Goal: Check status: Check status

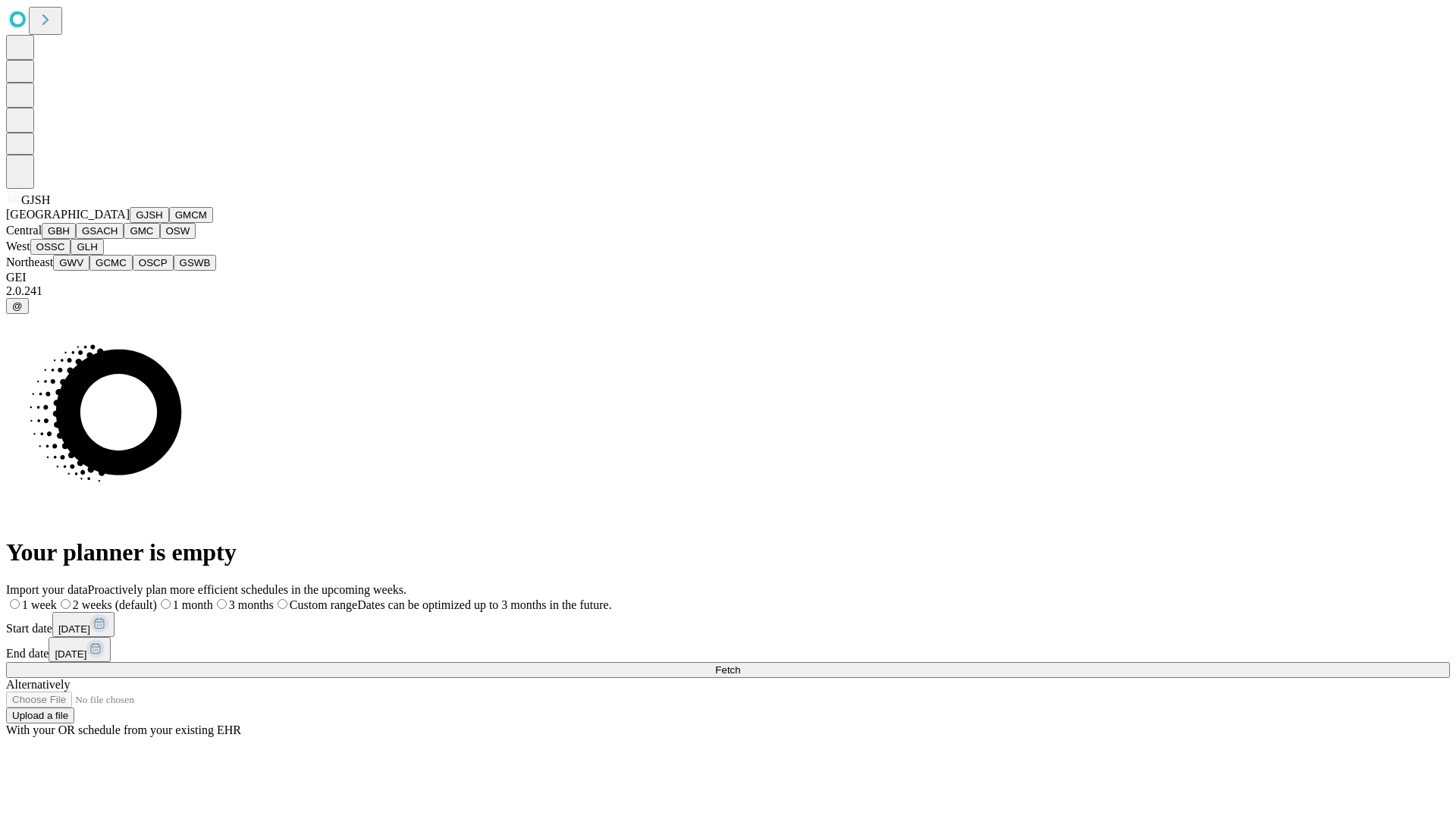
click at [130, 223] on button "GJSH" at bounding box center [149, 215] width 39 height 16
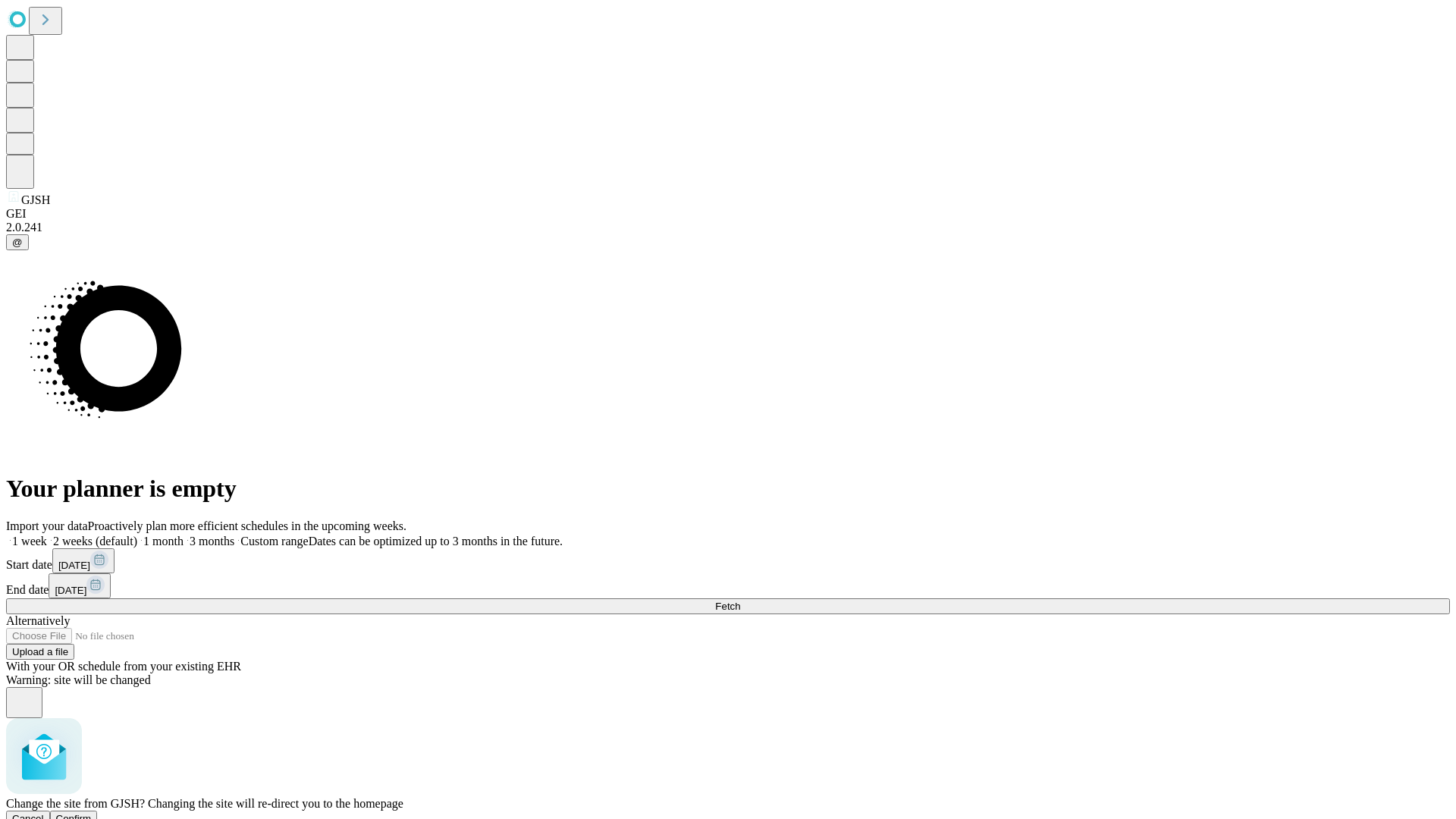
click at [92, 813] on span "Confirm" at bounding box center [74, 818] width 36 height 11
click at [47, 535] on label "1 week" at bounding box center [26, 541] width 41 height 13
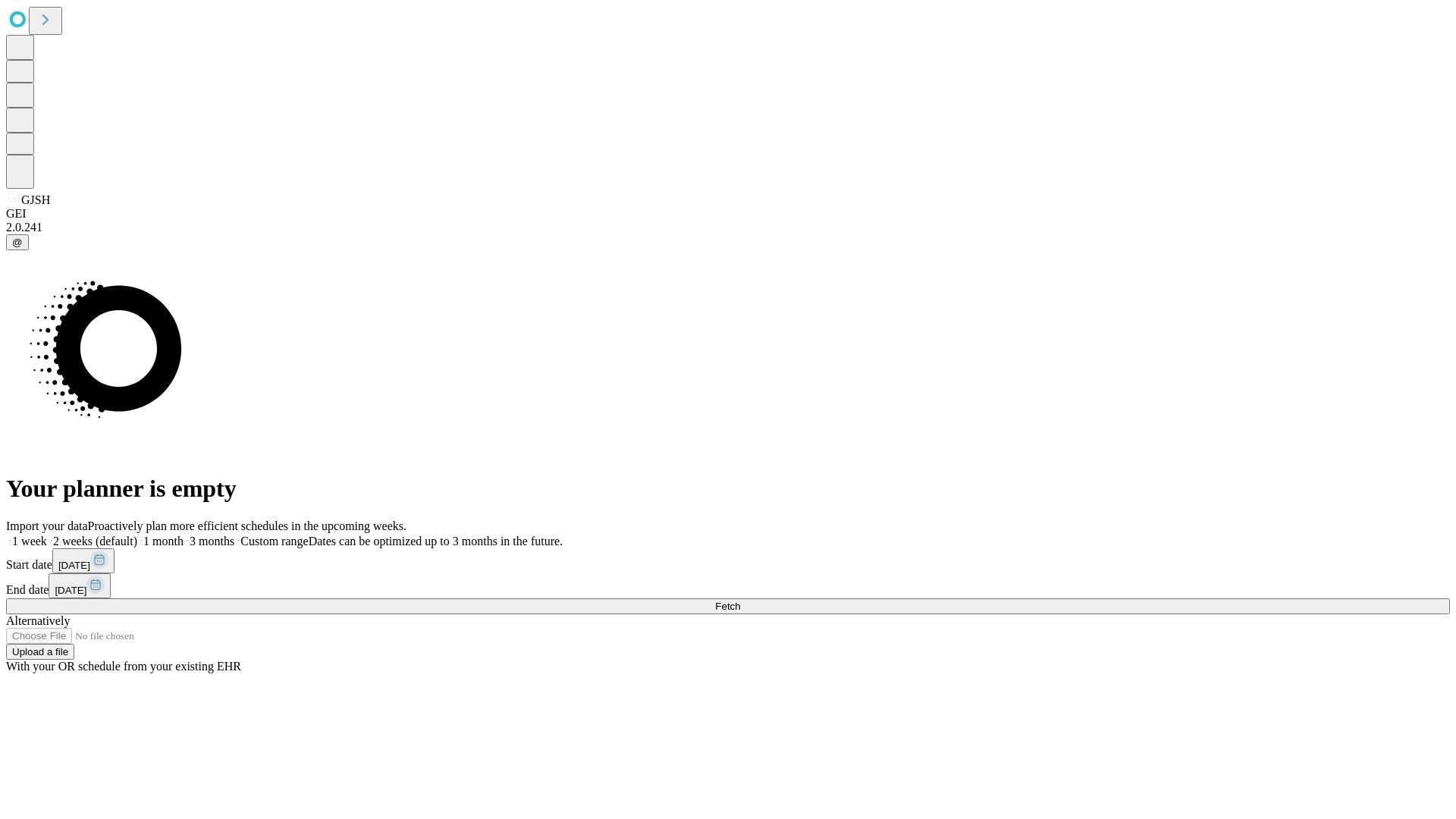
click at [741, 601] on span "Fetch" at bounding box center [728, 606] width 25 height 11
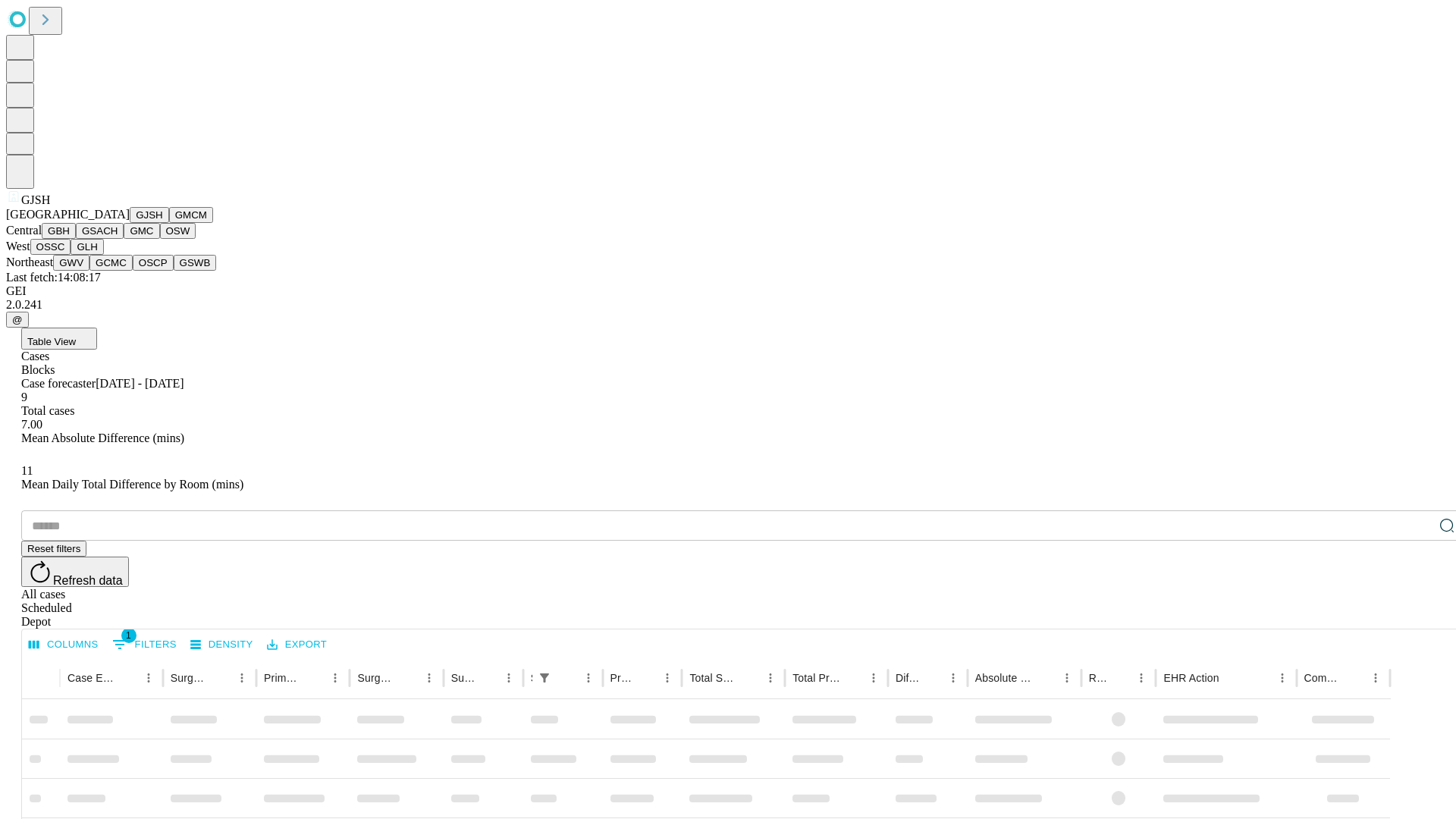
click at [169, 223] on button "GMCM" at bounding box center [191, 215] width 44 height 16
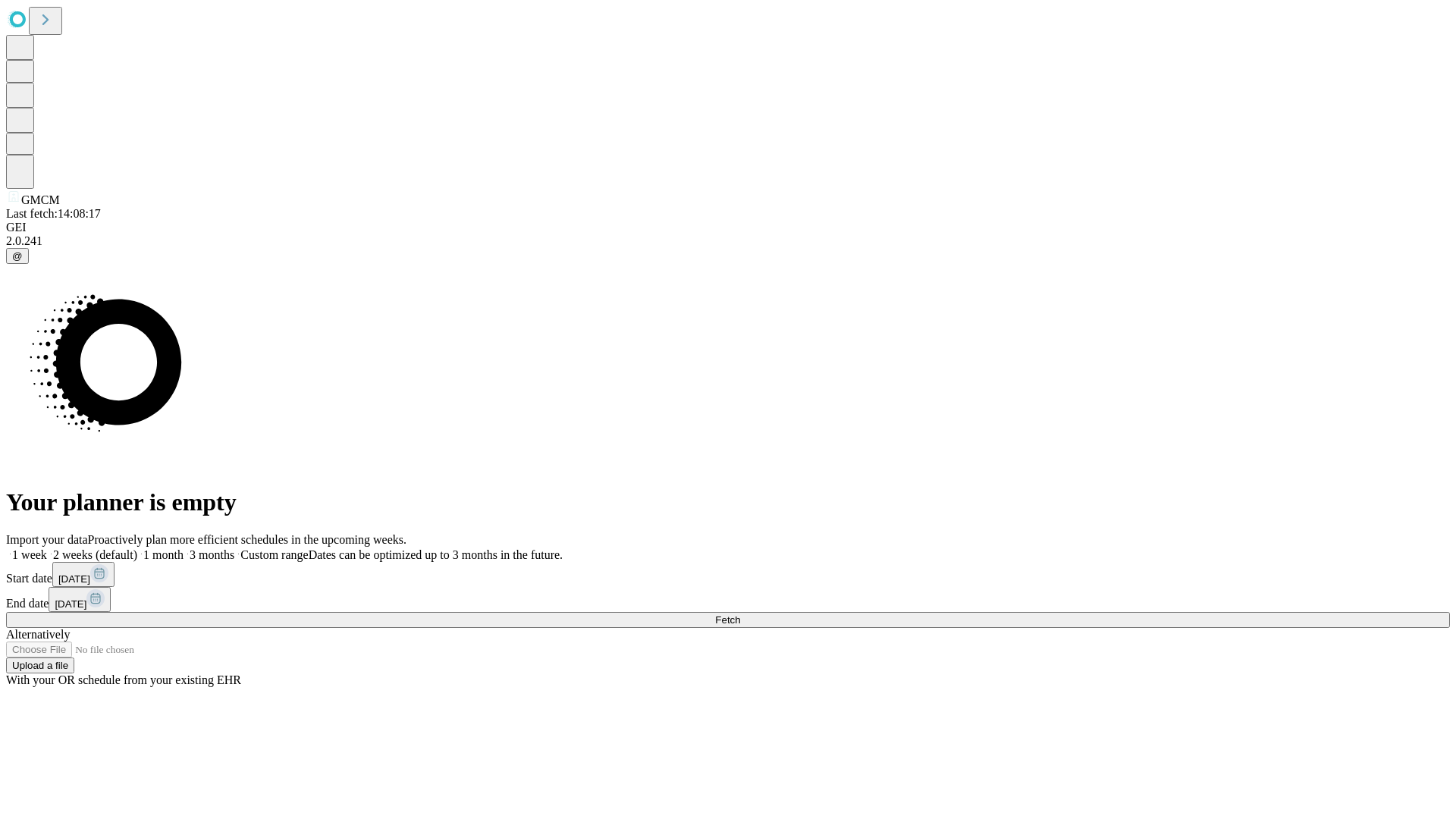
click at [47, 548] on label "1 week" at bounding box center [26, 554] width 41 height 13
click at [741, 614] on span "Fetch" at bounding box center [728, 619] width 25 height 11
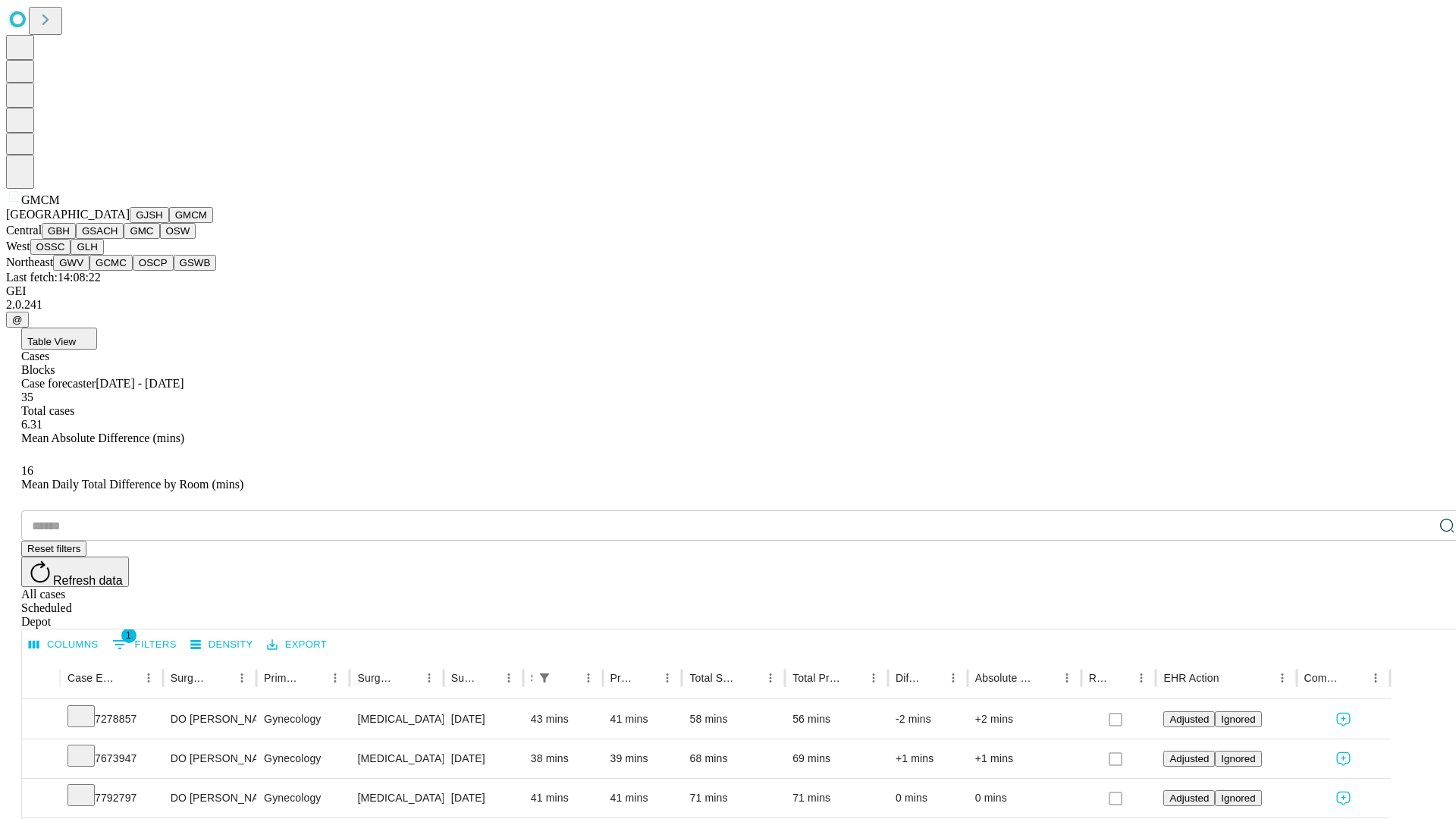
click at [75, 238] on button "GBH" at bounding box center [58, 231] width 34 height 16
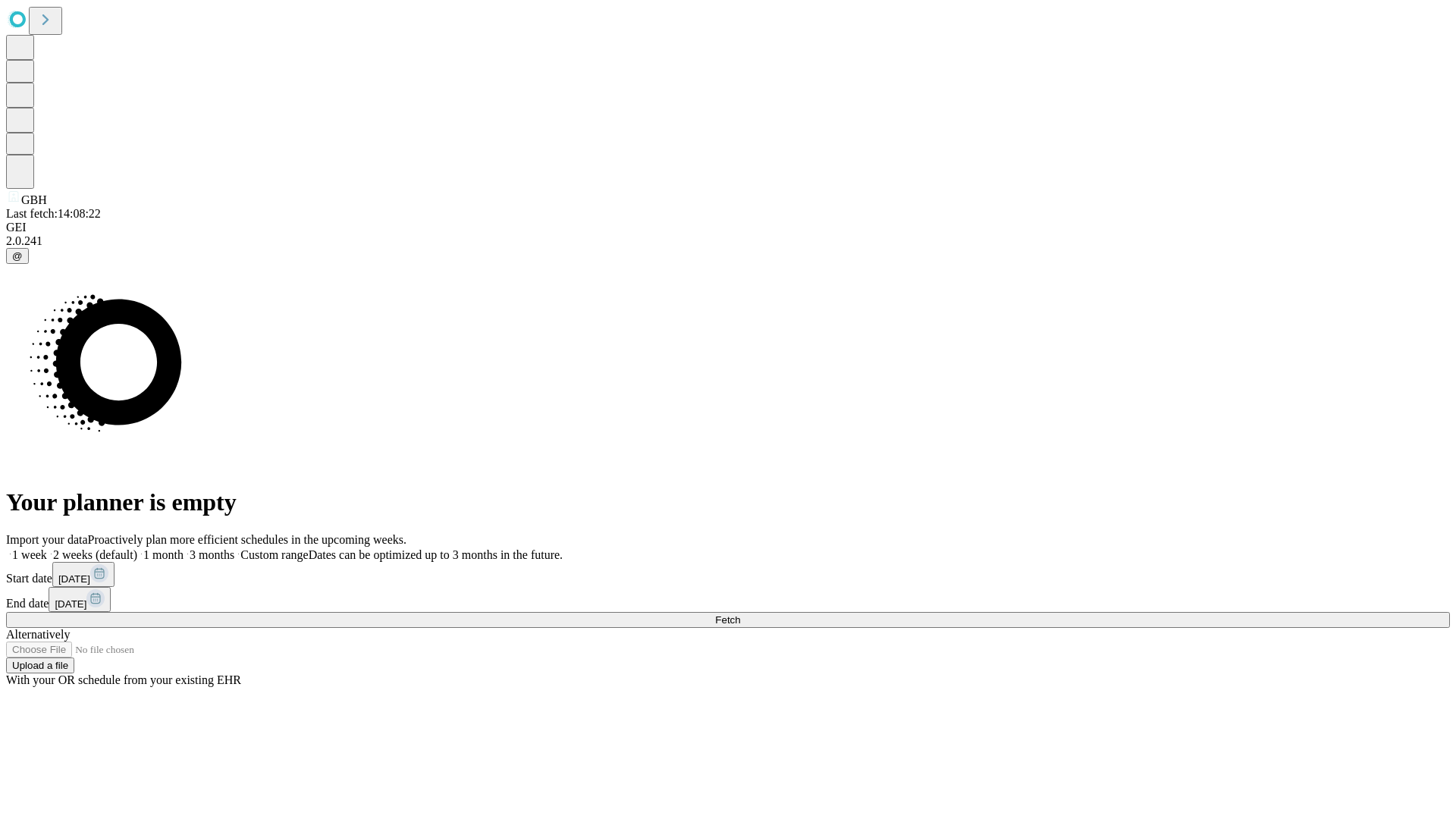
click at [741, 614] on span "Fetch" at bounding box center [728, 619] width 25 height 11
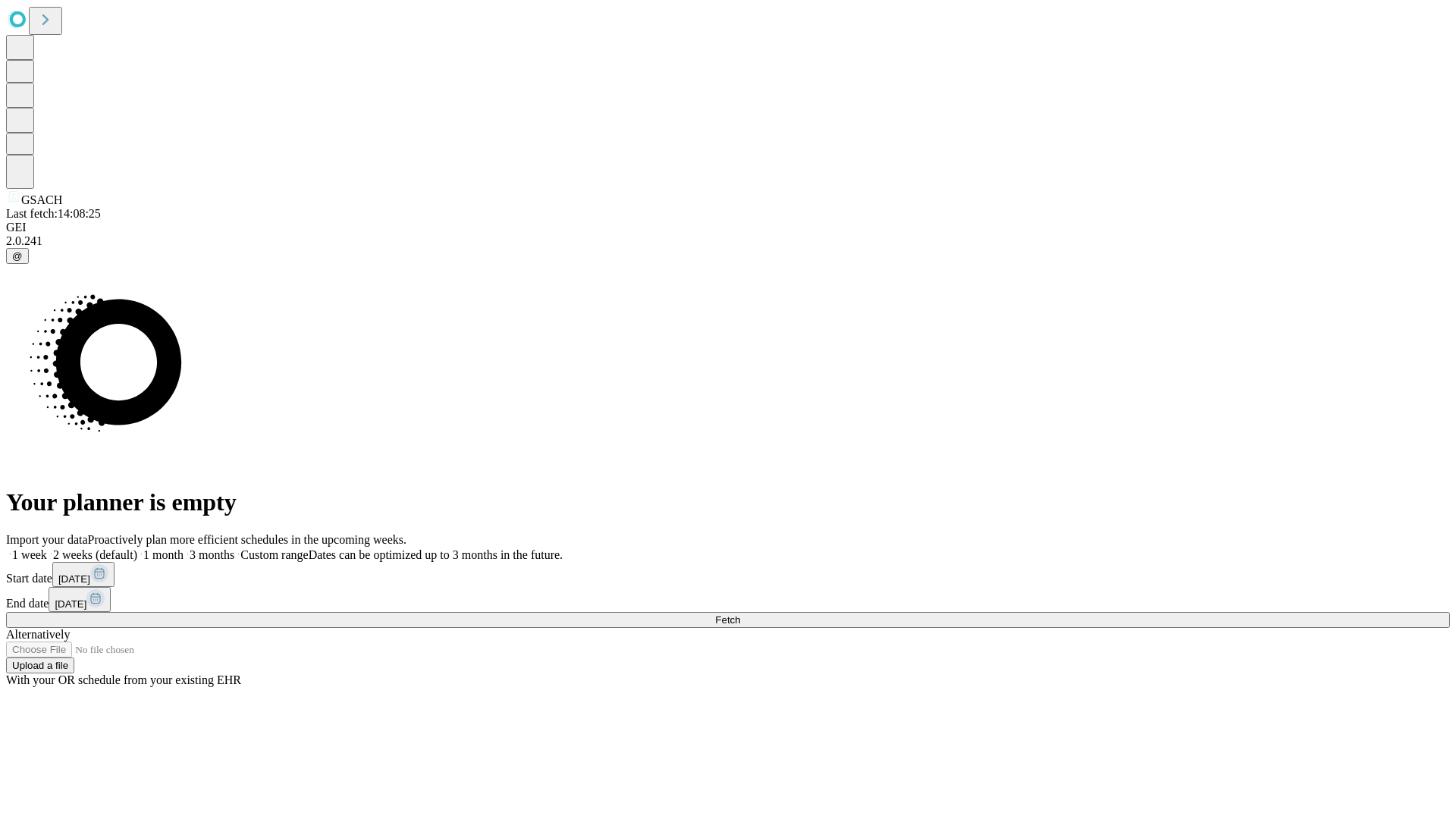
click at [47, 548] on label "1 week" at bounding box center [26, 554] width 41 height 13
click at [741, 614] on span "Fetch" at bounding box center [728, 619] width 25 height 11
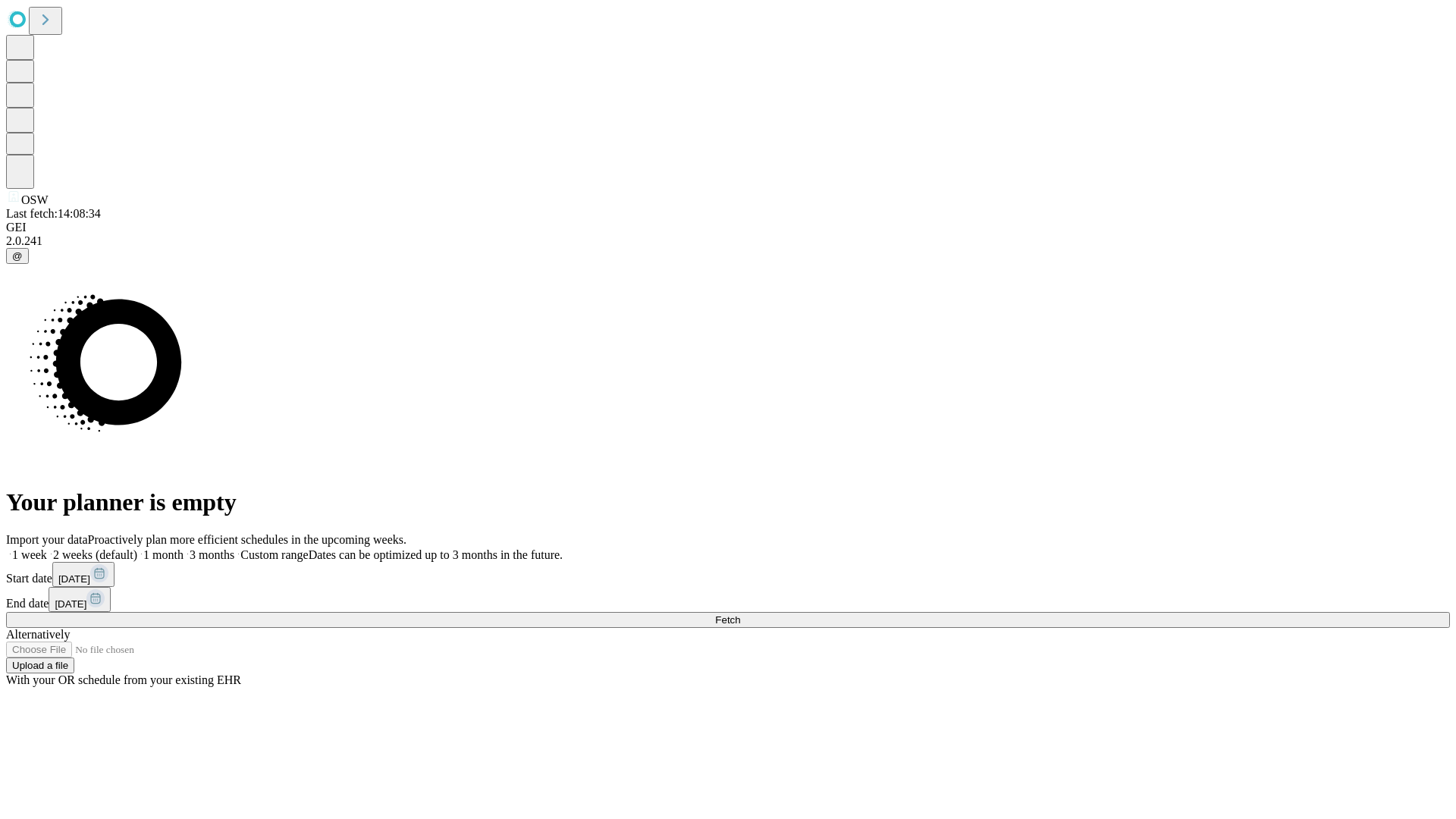
click at [47, 548] on label "1 week" at bounding box center [26, 554] width 41 height 13
click at [741, 614] on span "Fetch" at bounding box center [728, 619] width 25 height 11
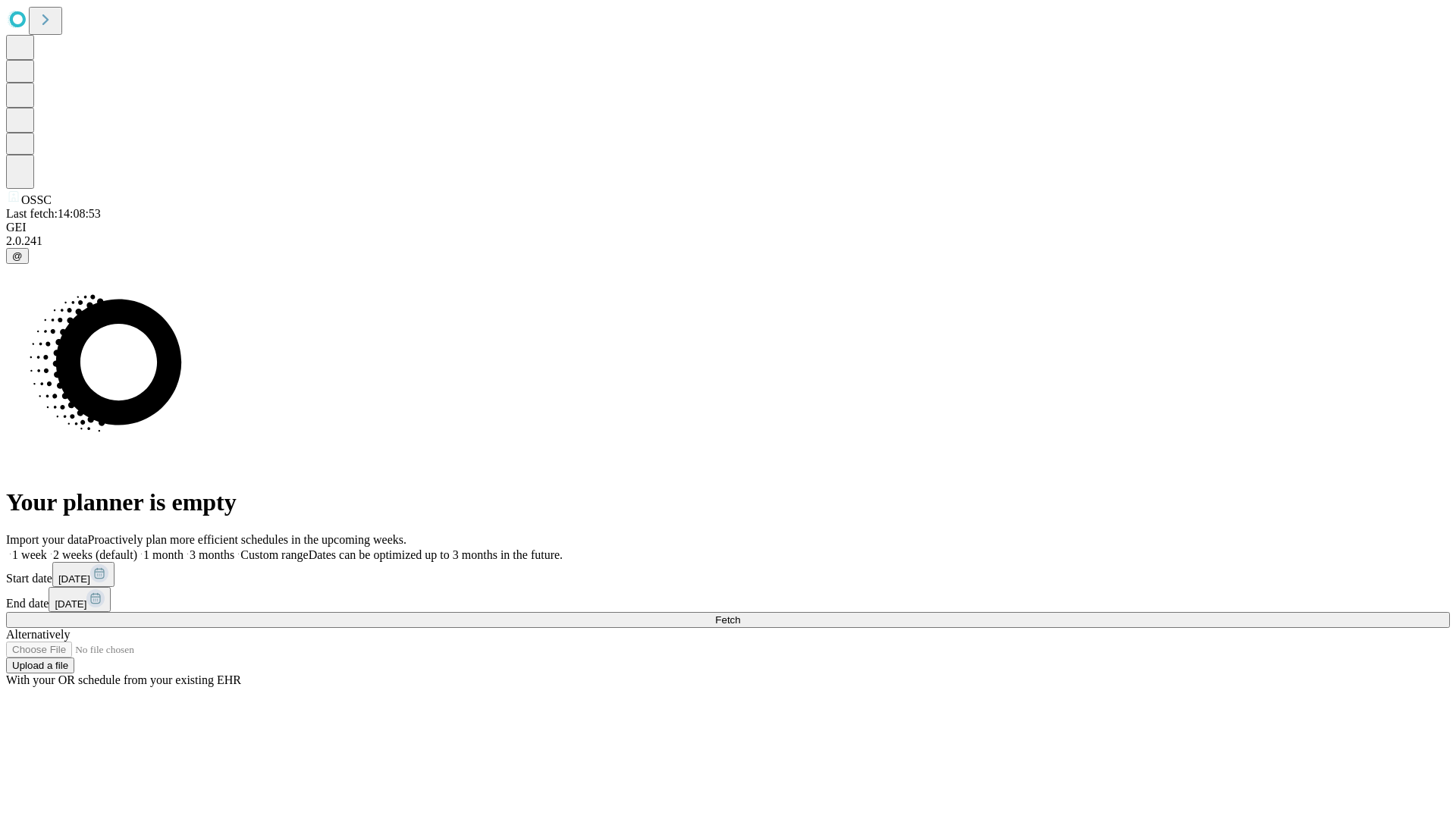
click at [741, 614] on span "Fetch" at bounding box center [728, 619] width 25 height 11
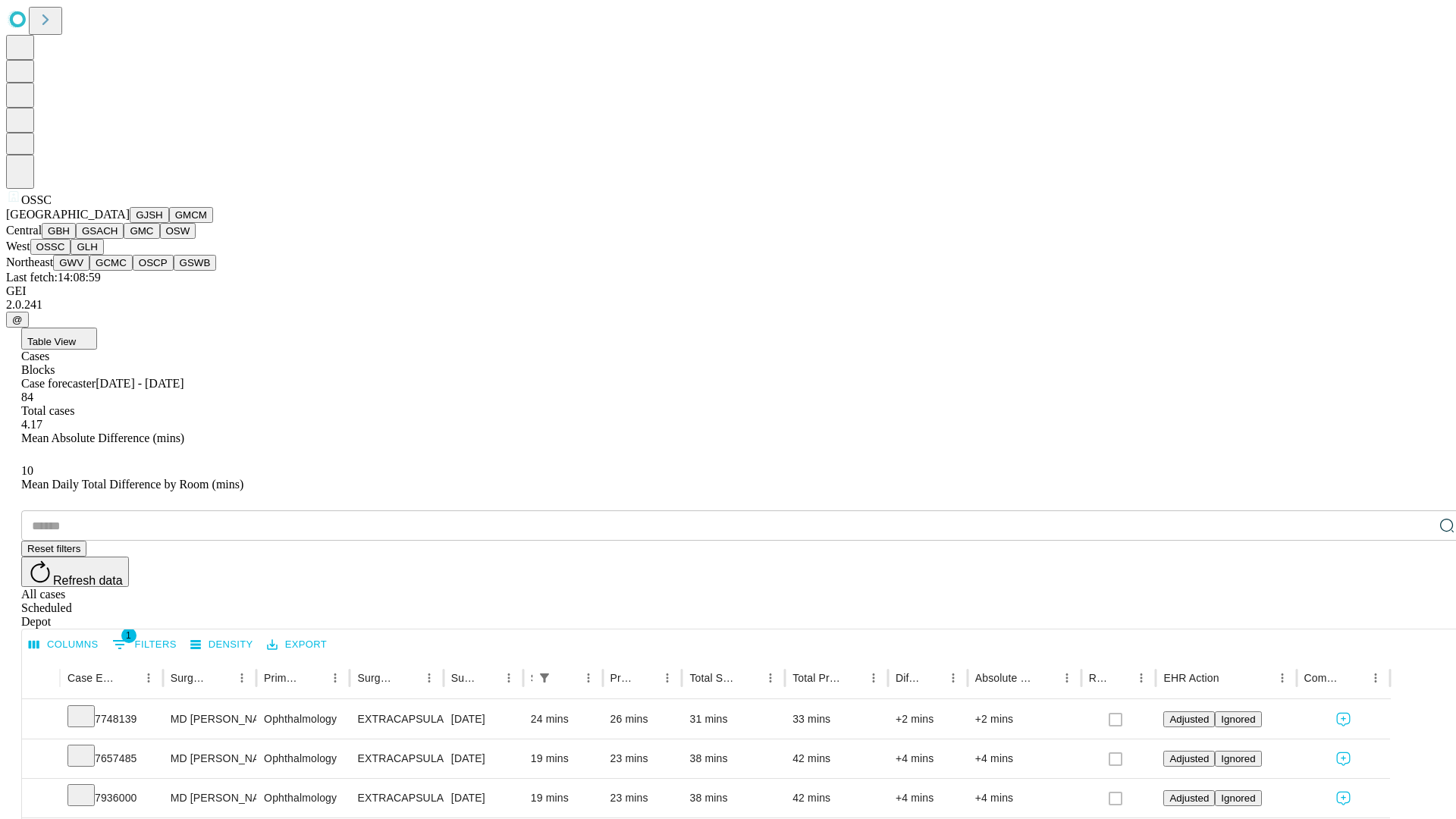
click at [103, 255] on button "GLH" at bounding box center [87, 246] width 33 height 16
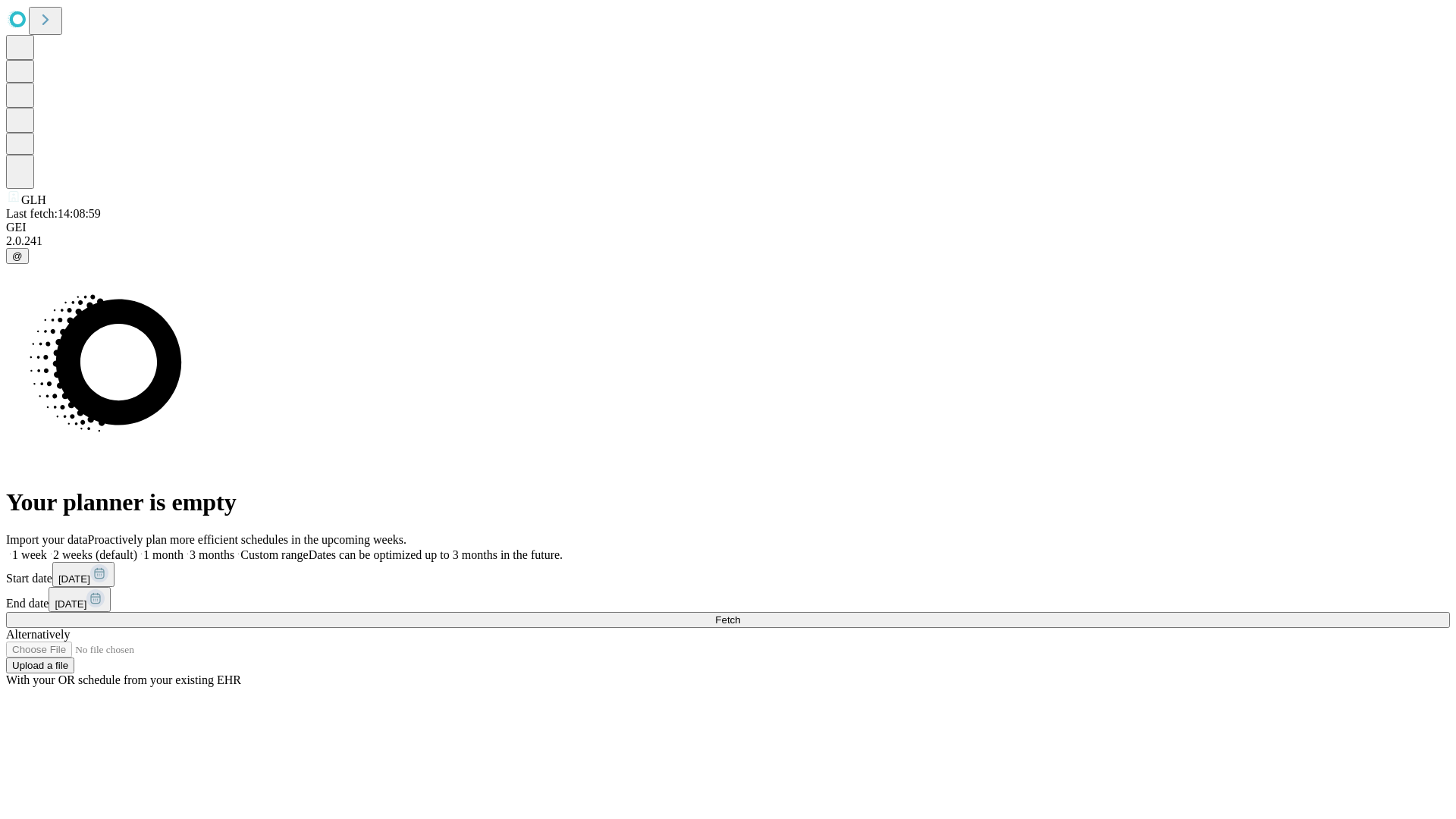
click at [47, 548] on label "1 week" at bounding box center [26, 554] width 41 height 13
click at [741, 614] on span "Fetch" at bounding box center [728, 619] width 25 height 11
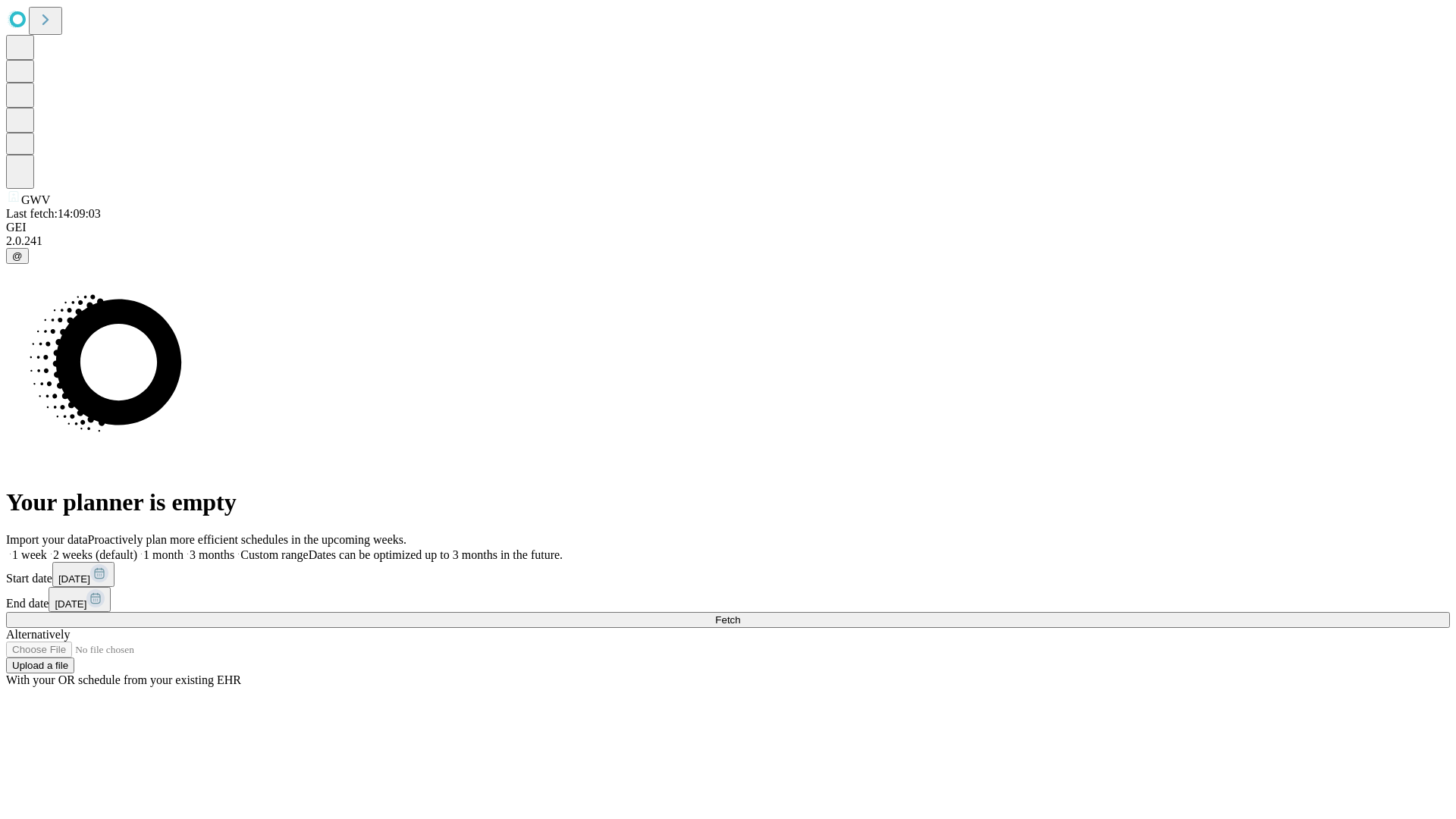
click at [47, 548] on label "1 week" at bounding box center [26, 554] width 41 height 13
click at [741, 614] on span "Fetch" at bounding box center [728, 619] width 25 height 11
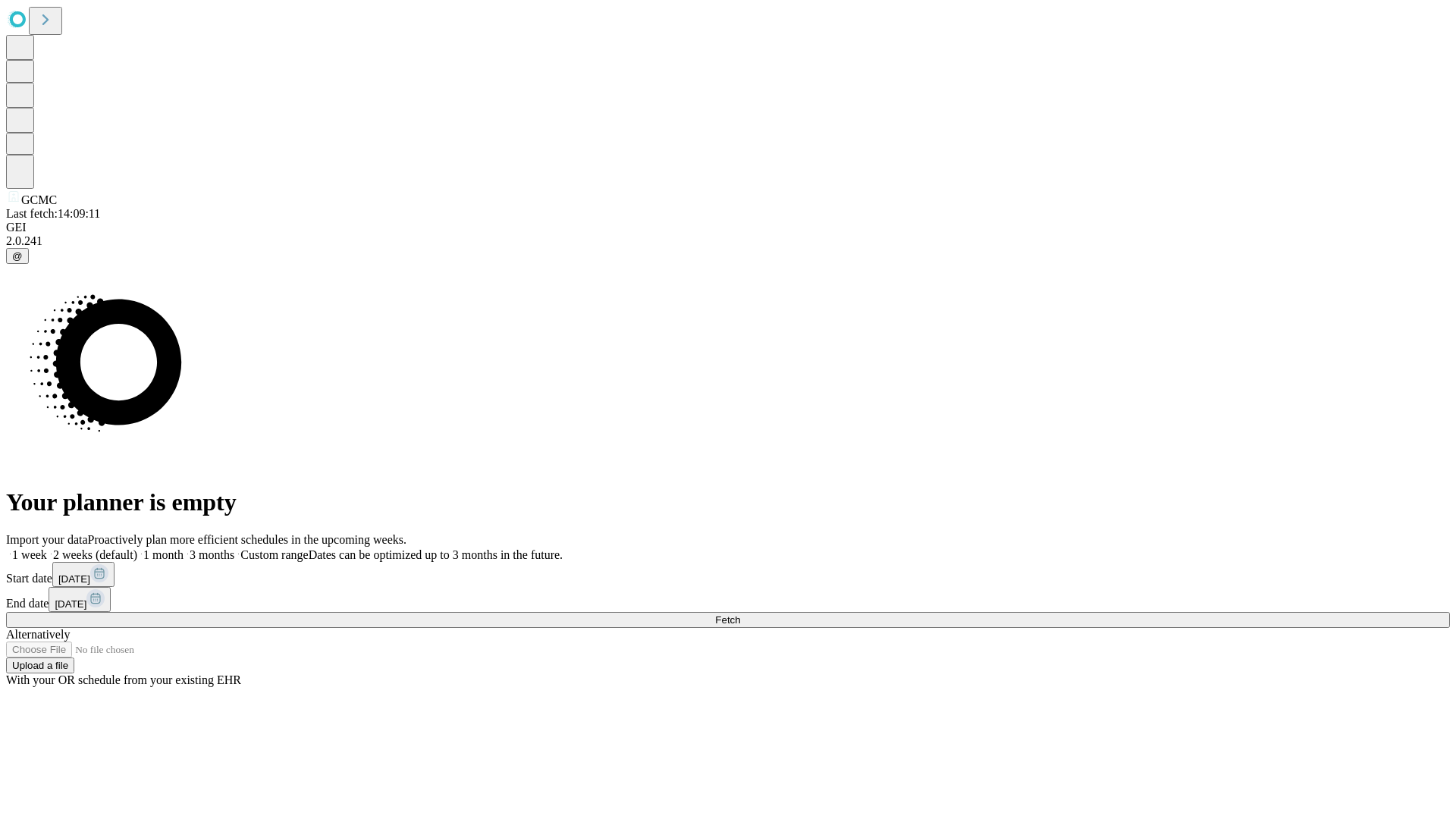
click at [741, 614] on span "Fetch" at bounding box center [728, 619] width 25 height 11
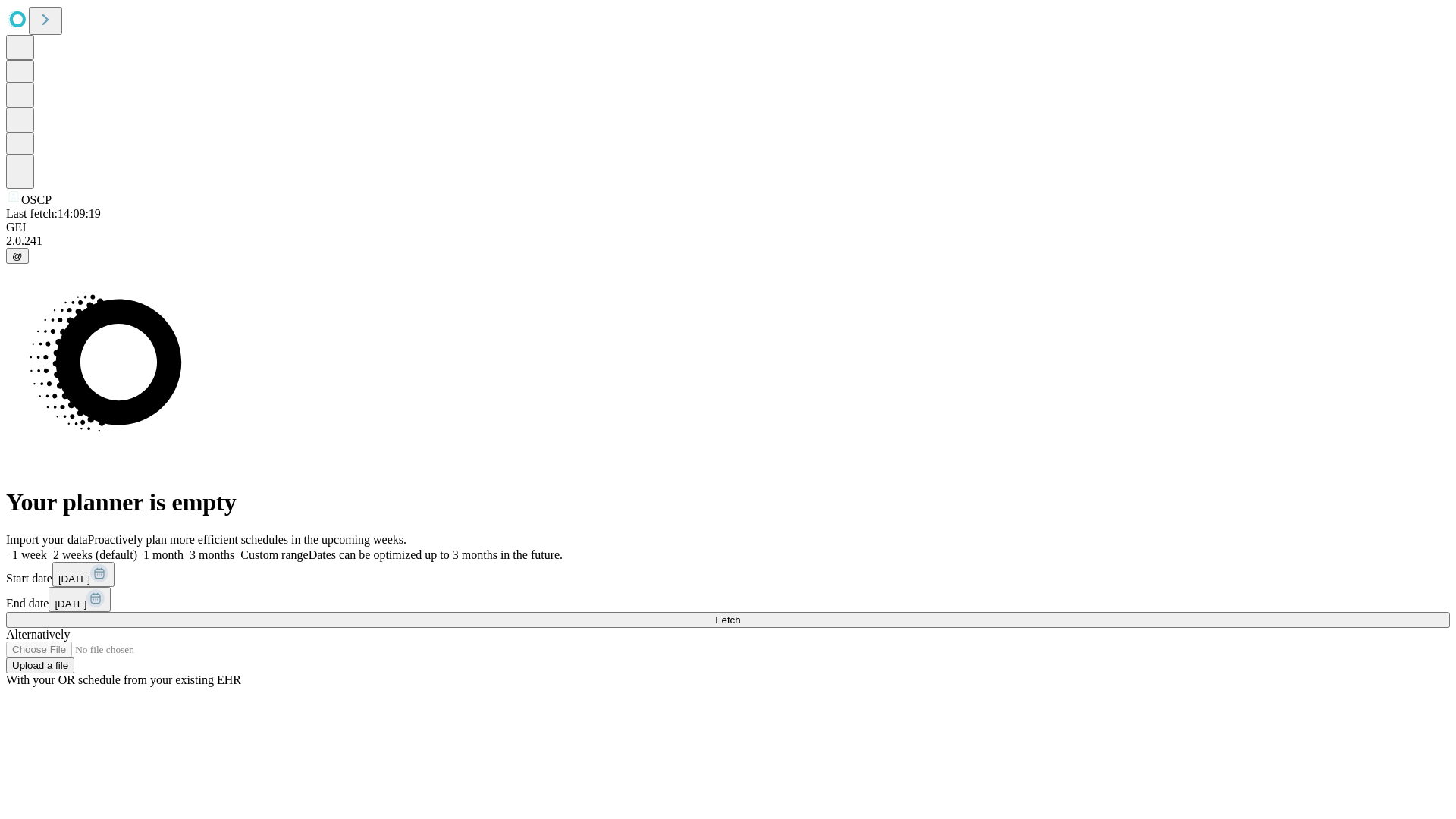
click at [741, 614] on span "Fetch" at bounding box center [728, 619] width 25 height 11
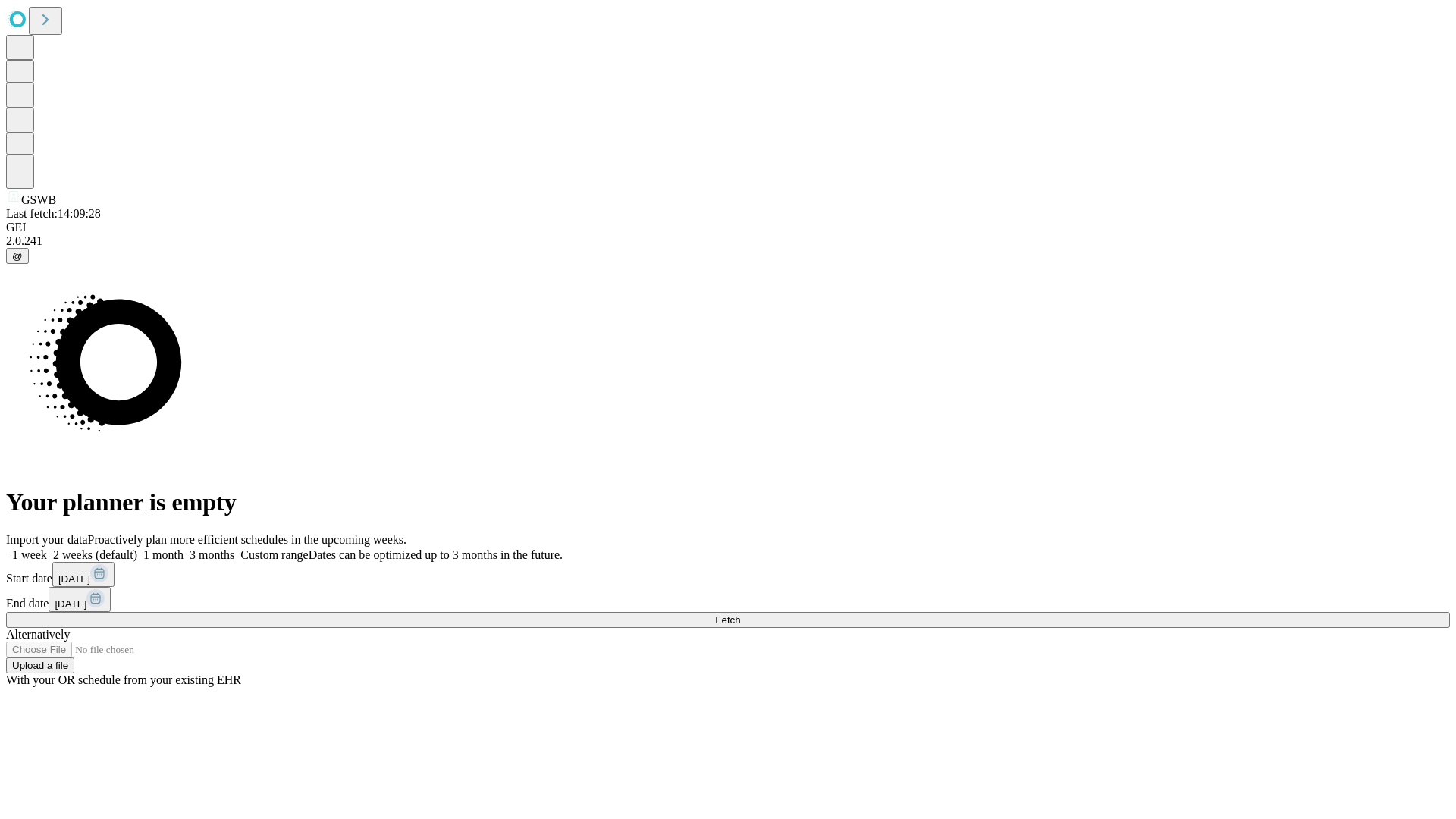
click at [47, 548] on label "1 week" at bounding box center [26, 554] width 41 height 13
click at [741, 614] on span "Fetch" at bounding box center [728, 619] width 25 height 11
